Goal: Task Accomplishment & Management: Manage account settings

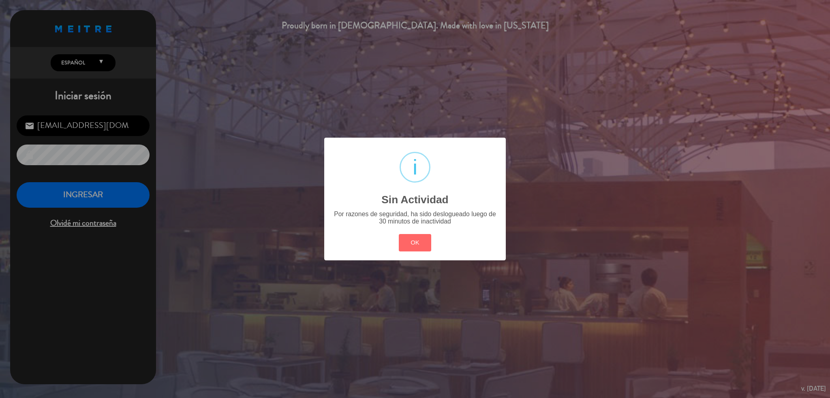
click at [409, 231] on div "? ! i Sin Actividad × Por razones de seguridad, ha sido deslogueado luego de 30…" at bounding box center [415, 199] width 182 height 122
click at [406, 241] on button "OK" at bounding box center [415, 242] width 33 height 17
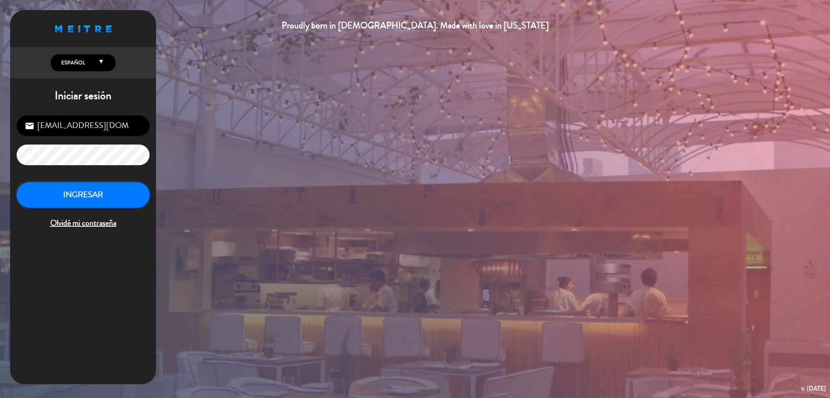
click at [100, 208] on button "INGRESAR" at bounding box center [83, 195] width 133 height 26
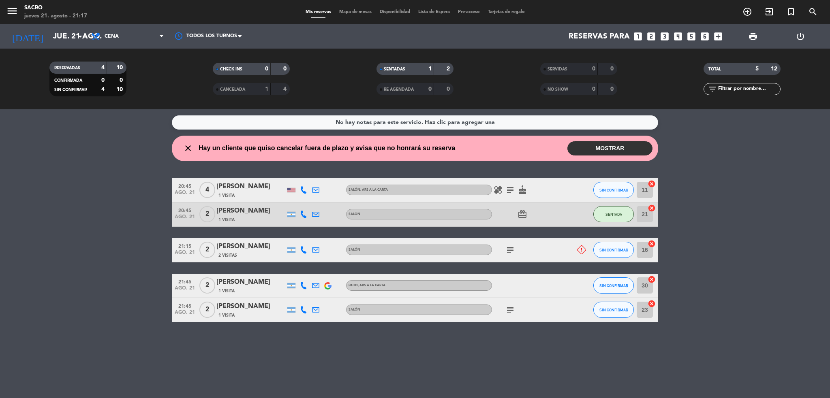
click at [639, 153] on button "MOSTRAR" at bounding box center [609, 148] width 85 height 14
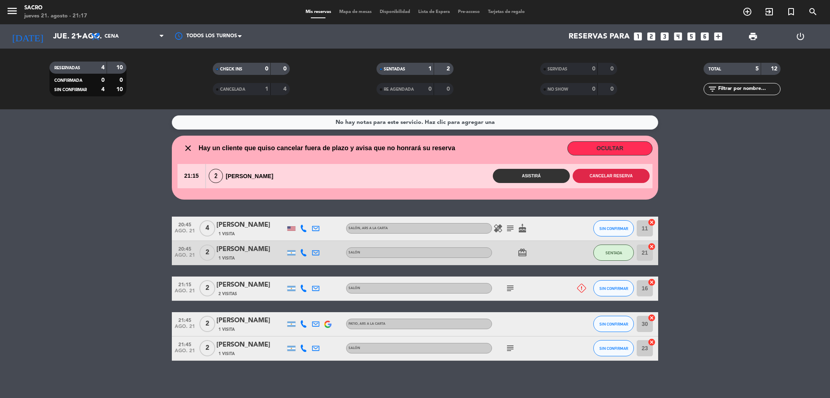
click at [606, 176] on button "Cancelar reserva" at bounding box center [611, 176] width 77 height 14
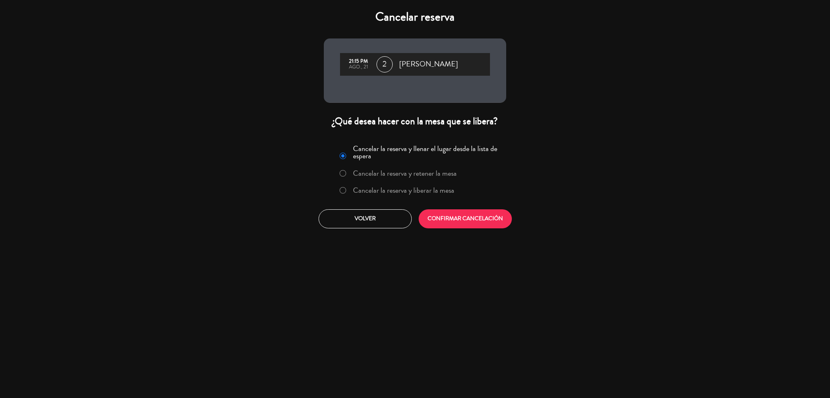
click at [434, 194] on label "Cancelar la reserva y liberar la mesa" at bounding box center [403, 190] width 101 height 7
click at [426, 223] on button "CONFIRMAR CANCELACIÓN" at bounding box center [465, 219] width 93 height 19
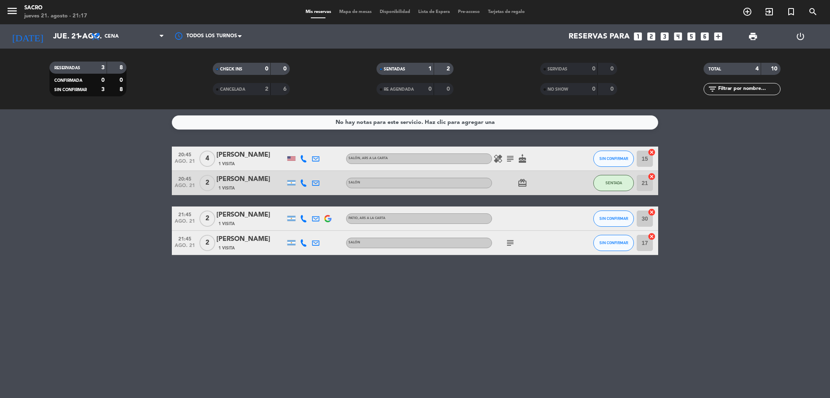
click at [498, 161] on icon "healing" at bounding box center [498, 159] width 10 height 10
click at [507, 160] on icon "subject" at bounding box center [510, 159] width 10 height 10
click at [495, 154] on icon "healing" at bounding box center [498, 159] width 10 height 10
click at [654, 255] on div "17 cancel" at bounding box center [646, 243] width 24 height 24
click at [515, 241] on span "subject" at bounding box center [510, 243] width 12 height 10
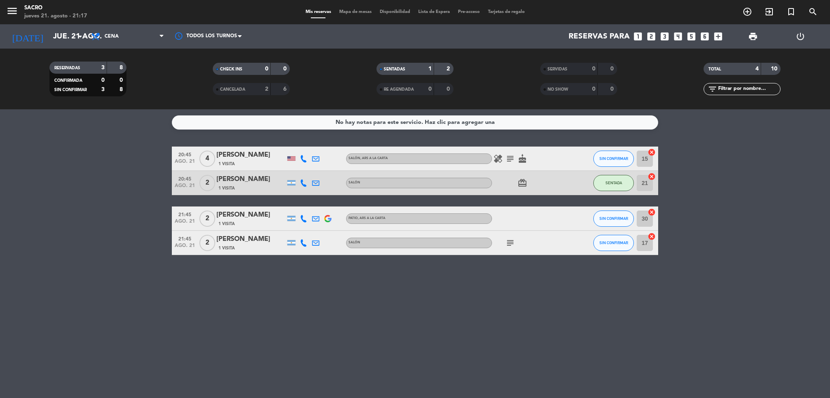
click at [511, 242] on icon "subject" at bounding box center [510, 243] width 10 height 10
click at [520, 325] on div "No hay notas para este servicio. Haz clic para agregar una 20:45 ago. 21 4 [PER…" at bounding box center [415, 253] width 830 height 289
click at [650, 235] on icon "cancel" at bounding box center [652, 237] width 8 height 8
click at [643, 240] on icon "border_all" at bounding box center [646, 243] width 10 height 10
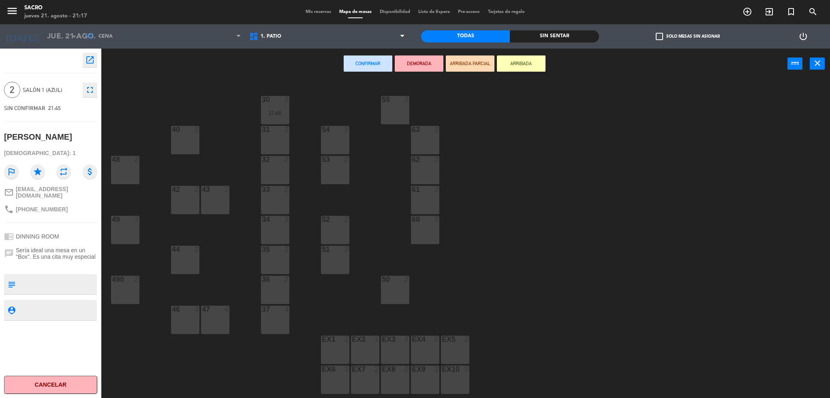
click at [259, 26] on div "1. PATIO 3. SALÓN 1. PATIO 1. PATIO 3. SALÓN" at bounding box center [327, 36] width 164 height 24
click at [260, 29] on span "1. PATIO" at bounding box center [327, 37] width 164 height 18
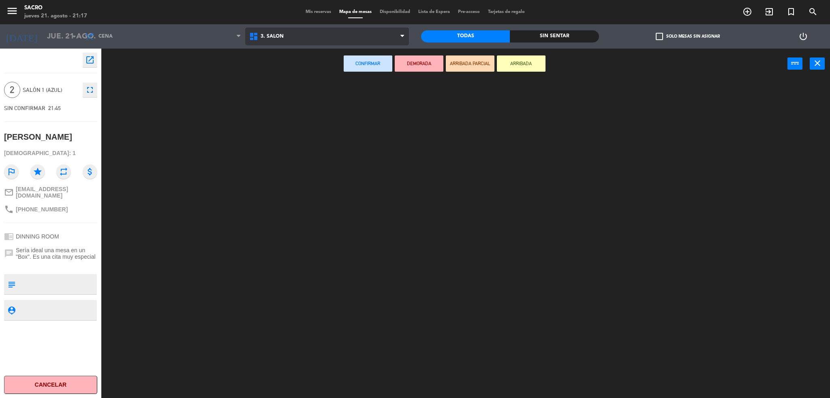
click at [258, 72] on ng-component "menu Sacro jueves 21. agosto - 21:17 Mis reservas Mapa de mesas Disponibilidad …" at bounding box center [415, 200] width 830 height 401
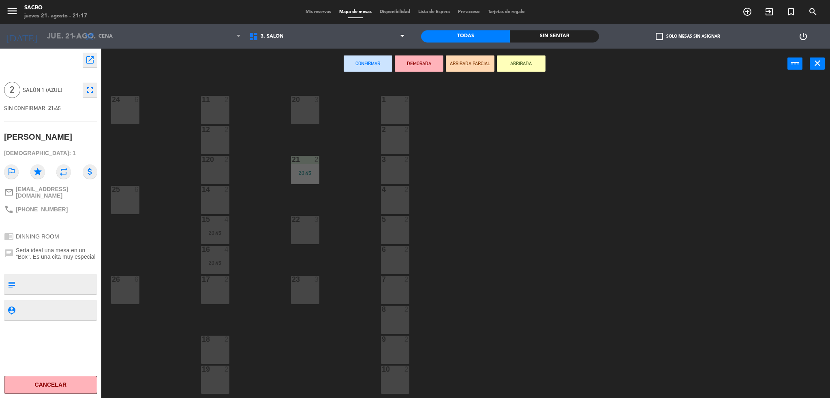
click at [293, 111] on div "20 3" at bounding box center [305, 110] width 28 height 28
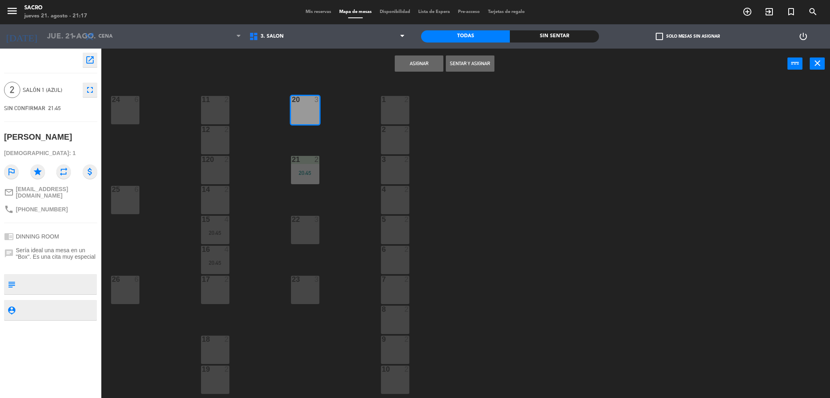
click at [454, 60] on button "Sentar y Asignar" at bounding box center [470, 64] width 49 height 16
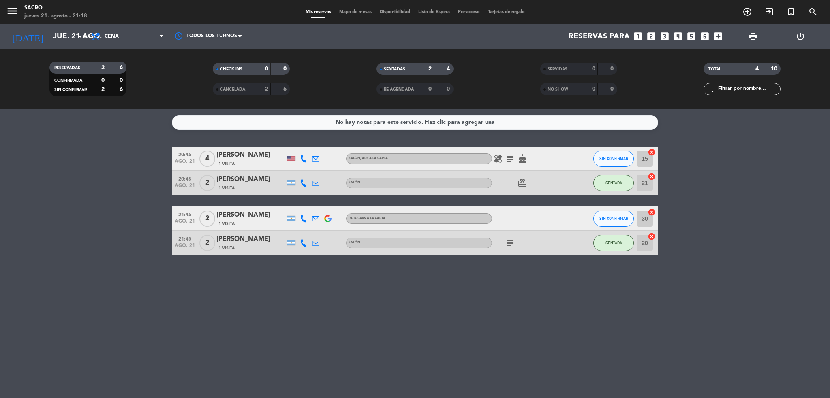
click at [651, 239] on icon "cancel" at bounding box center [652, 237] width 8 height 8
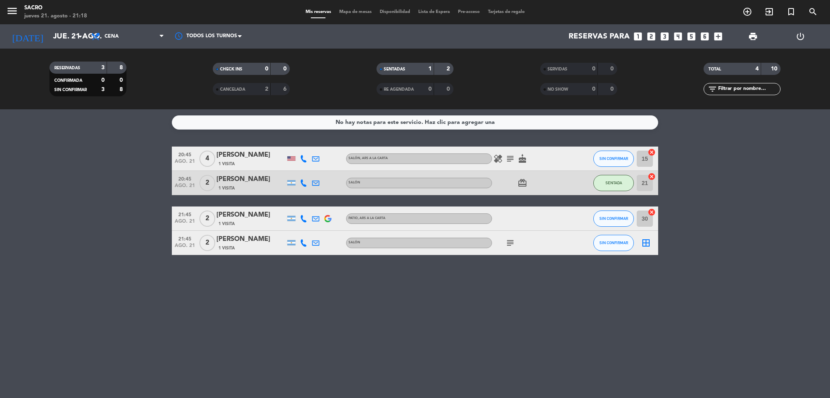
click at [646, 240] on icon "border_all" at bounding box center [646, 243] width 10 height 10
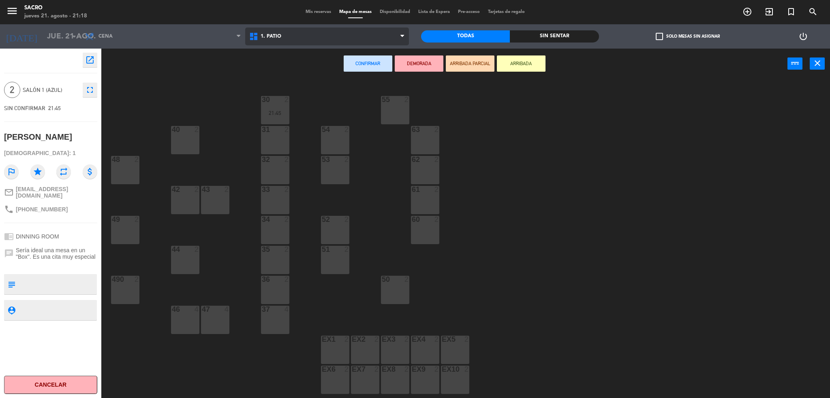
click at [314, 29] on span "1. PATIO" at bounding box center [327, 37] width 164 height 18
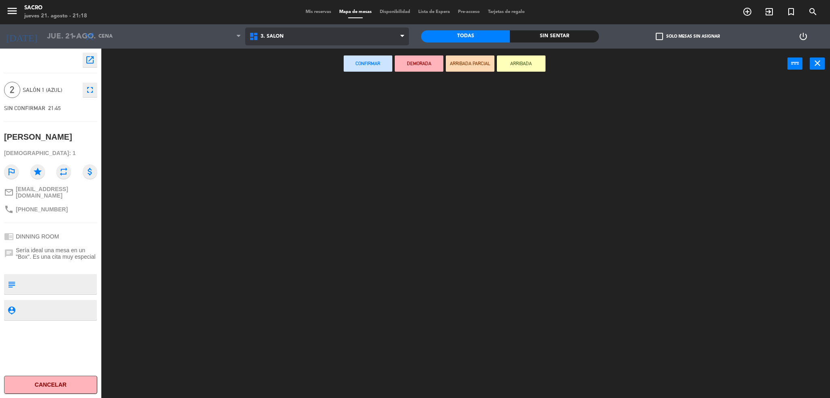
click at [321, 68] on ng-component "menu Sacro jueves 21. agosto - 21:18 Mis reservas Mapa de mesas Disponibilidad …" at bounding box center [415, 200] width 830 height 401
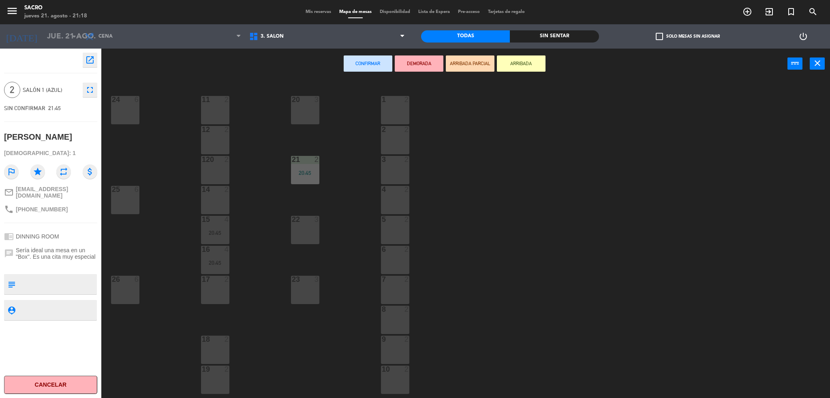
click at [295, 106] on div "20 3" at bounding box center [305, 110] width 28 height 28
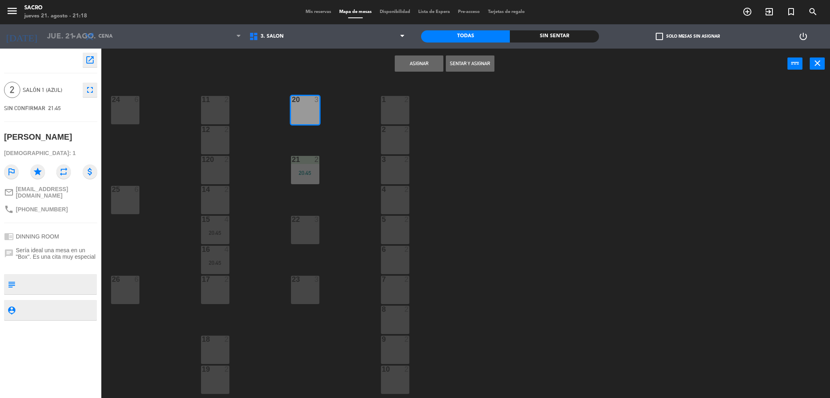
click at [393, 68] on div "Asignar Sentar y Asignar power_input close" at bounding box center [444, 64] width 686 height 31
click at [416, 67] on button "Asignar" at bounding box center [419, 64] width 49 height 16
